Goal: Task Accomplishment & Management: Use online tool/utility

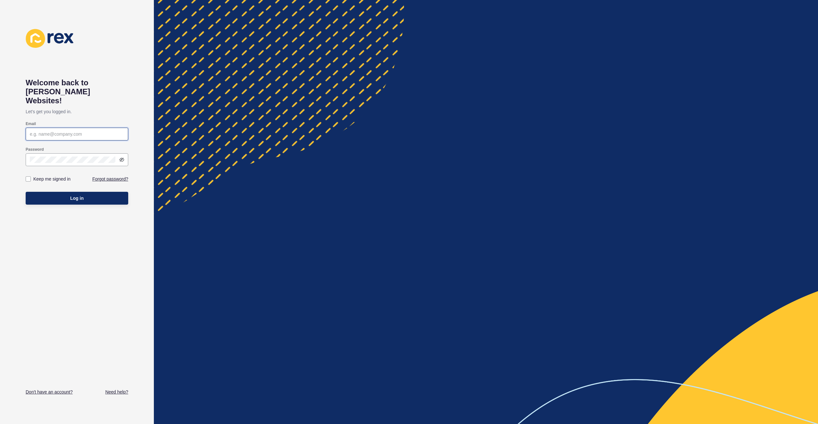
click at [62, 131] on input "Email" at bounding box center [77, 134] width 94 height 6
click at [122, 126] on keeper-lock "Open Keeper Popup" at bounding box center [119, 125] width 8 height 8
type input "[PERSON_NAME][EMAIL_ADDRESS][DOMAIN_NAME]"
click at [90, 192] on button "Log in" at bounding box center [77, 198] width 103 height 13
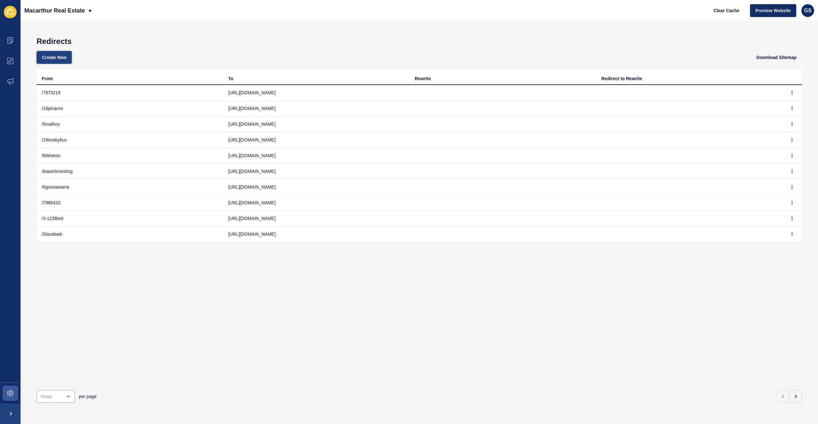
click at [60, 59] on span "Create New" at bounding box center [54, 57] width 24 height 6
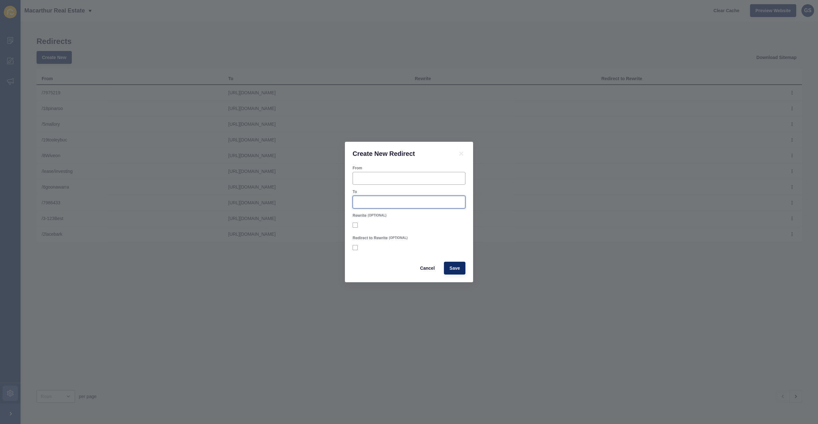
click at [371, 202] on input "To" at bounding box center [409, 202] width 104 height 6
paste input "[URL][DOMAIN_NAME]"
type input "[URL][DOMAIN_NAME]"
click at [388, 175] on div at bounding box center [409, 178] width 113 height 13
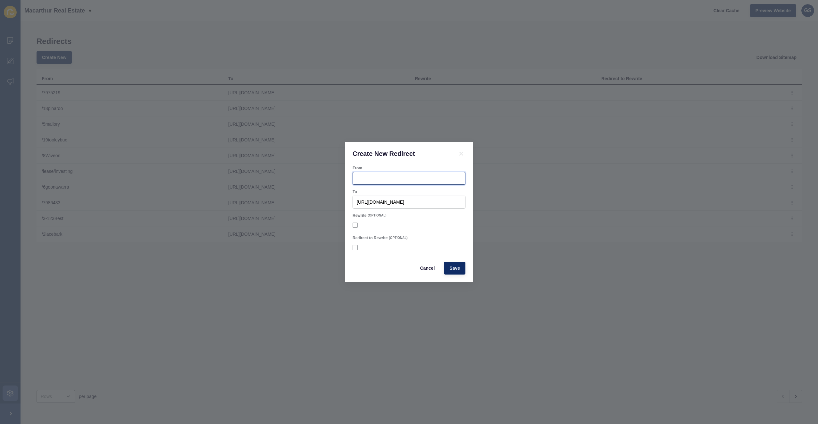
scroll to position [0, 0]
type input "3005sturt"
drag, startPoint x: 383, startPoint y: 176, endPoint x: 299, endPoint y: 162, distance: 85.7
click at [316, 163] on div "Create New Redirect From 3005sturt To [URL][DOMAIN_NAME] Rewrite (OPTIONAL) Red…" at bounding box center [409, 212] width 818 height 424
click at [454, 266] on span "Save" at bounding box center [454, 268] width 11 height 6
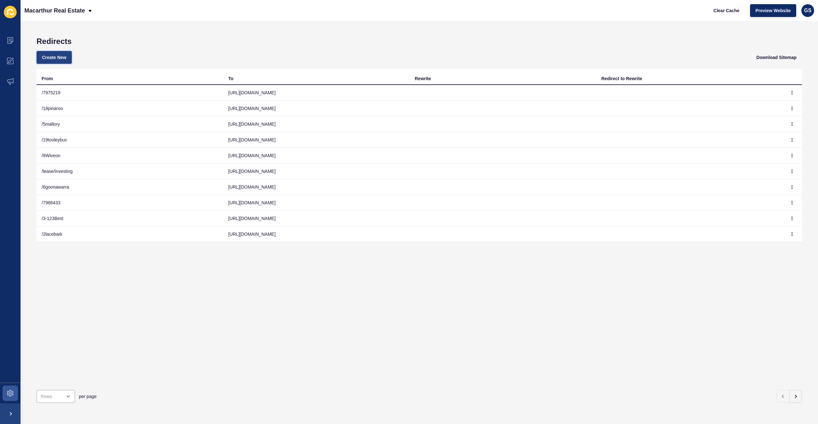
click at [59, 62] on button "Create New" at bounding box center [54, 57] width 35 height 13
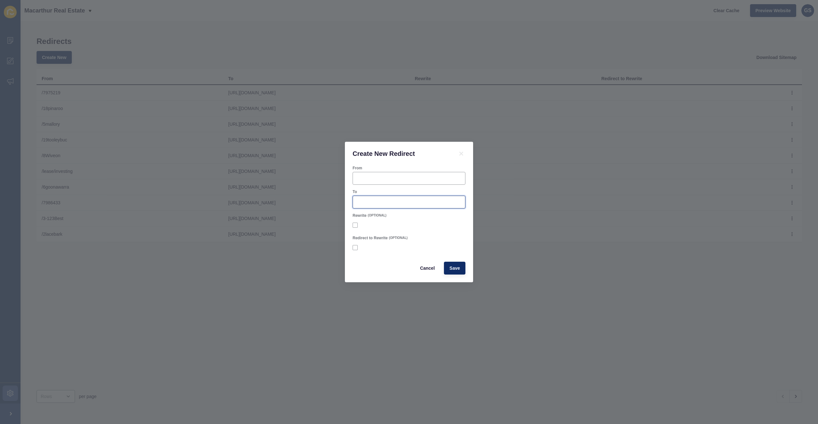
click at [371, 201] on input "To" at bounding box center [409, 202] width 104 height 6
click at [373, 179] on input "From" at bounding box center [409, 178] width 104 height 6
click at [374, 201] on input "To" at bounding box center [409, 202] width 104 height 6
paste input "[URL][DOMAIN_NAME]"
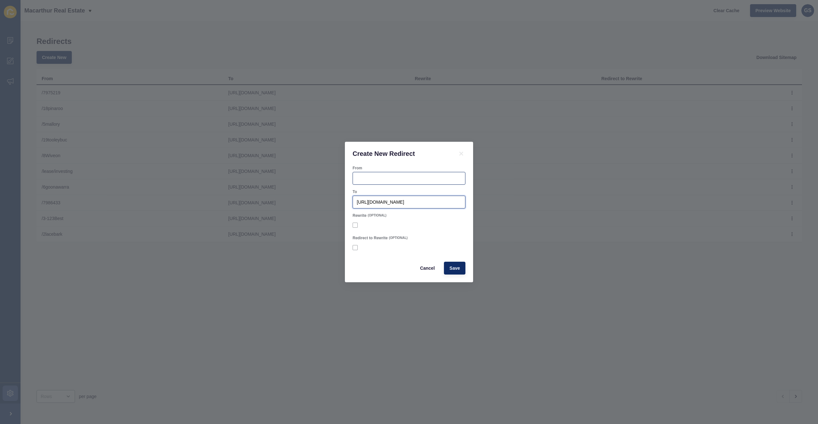
type input "[URL][DOMAIN_NAME]"
click at [377, 180] on input "From" at bounding box center [409, 178] width 104 height 6
type input "12yenda"
click at [460, 265] on button "Save" at bounding box center [454, 268] width 21 height 13
